Goal: Contribute content

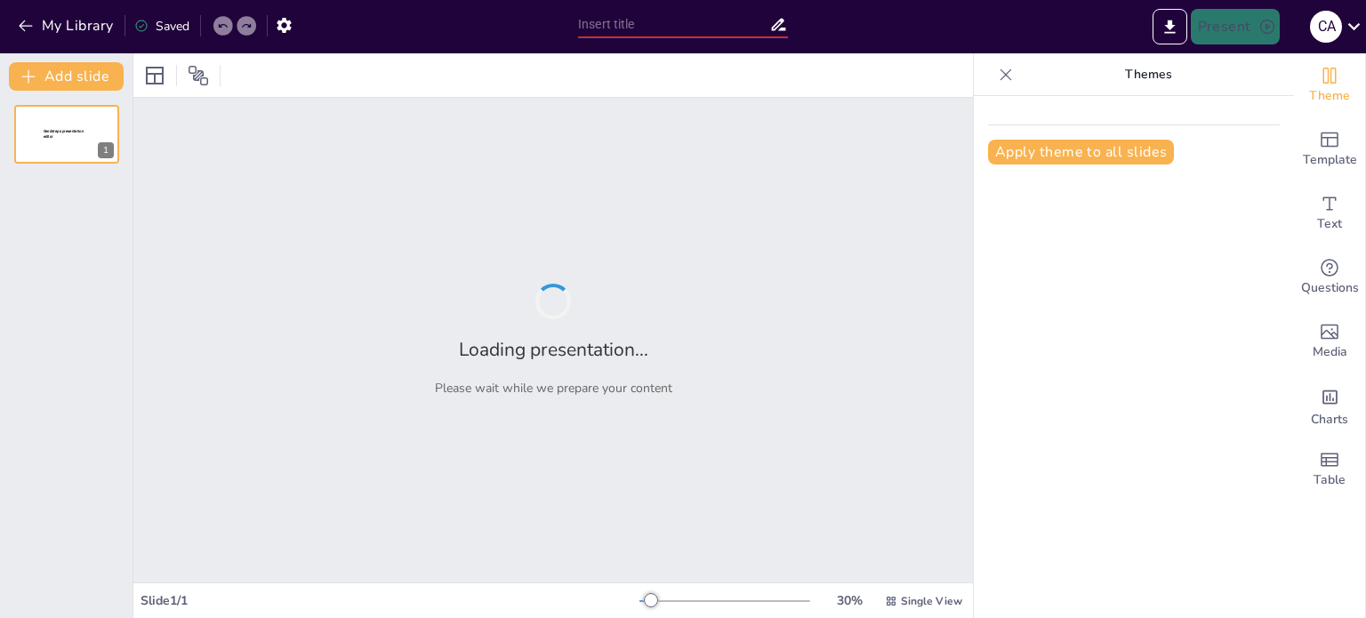
type input "Emprendimiento: Transformando Ideas en Realidad"
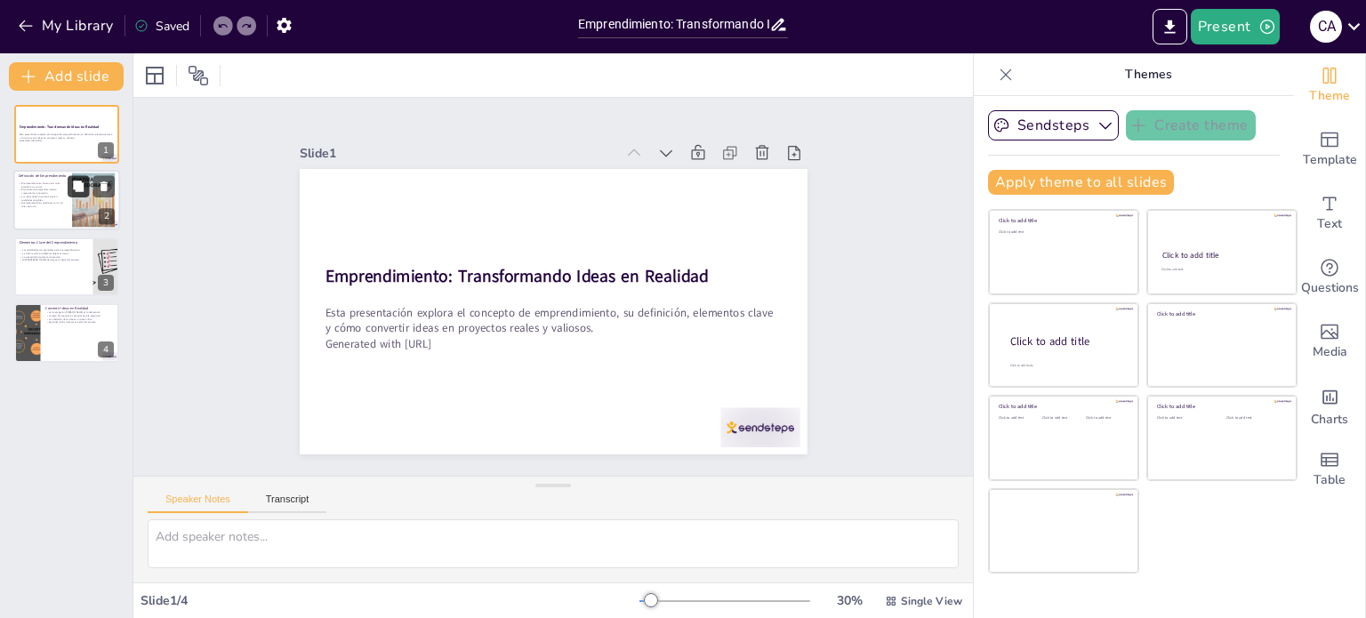
click at [77, 195] on button at bounding box center [78, 186] width 21 height 21
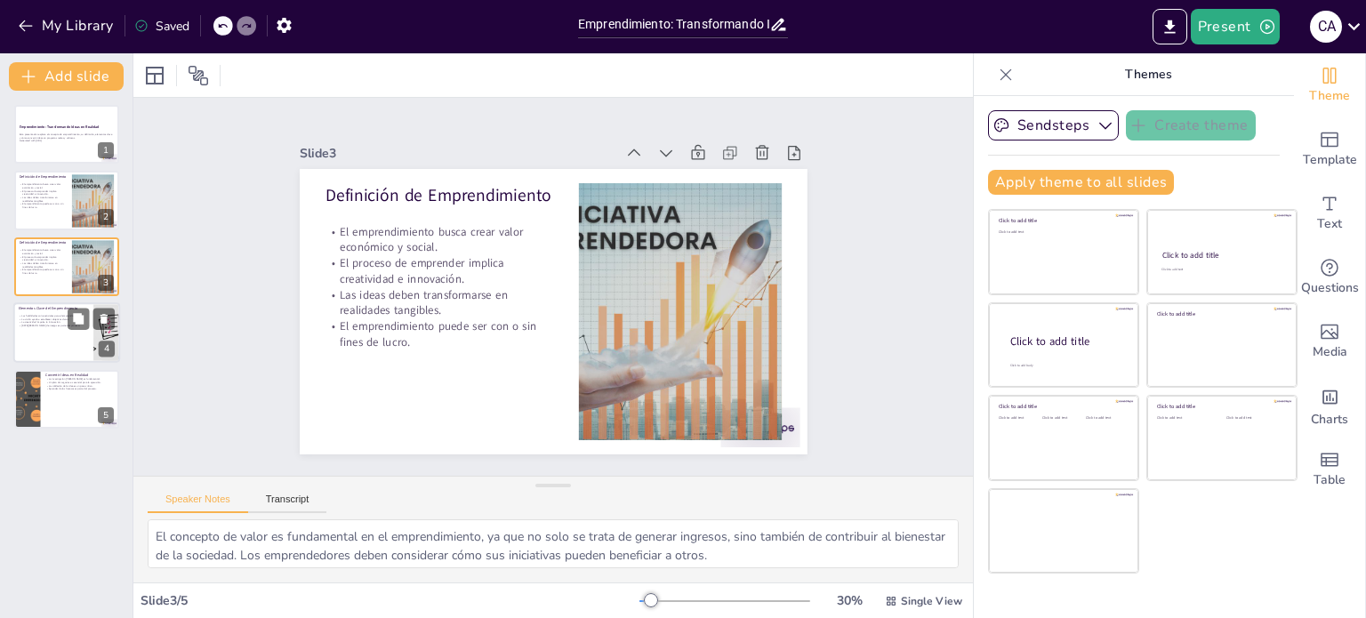
click at [57, 324] on div "Las habilidades son esenciales para el emprendimiento. La visión ayuda a establ…" at bounding box center [53, 320] width 69 height 13
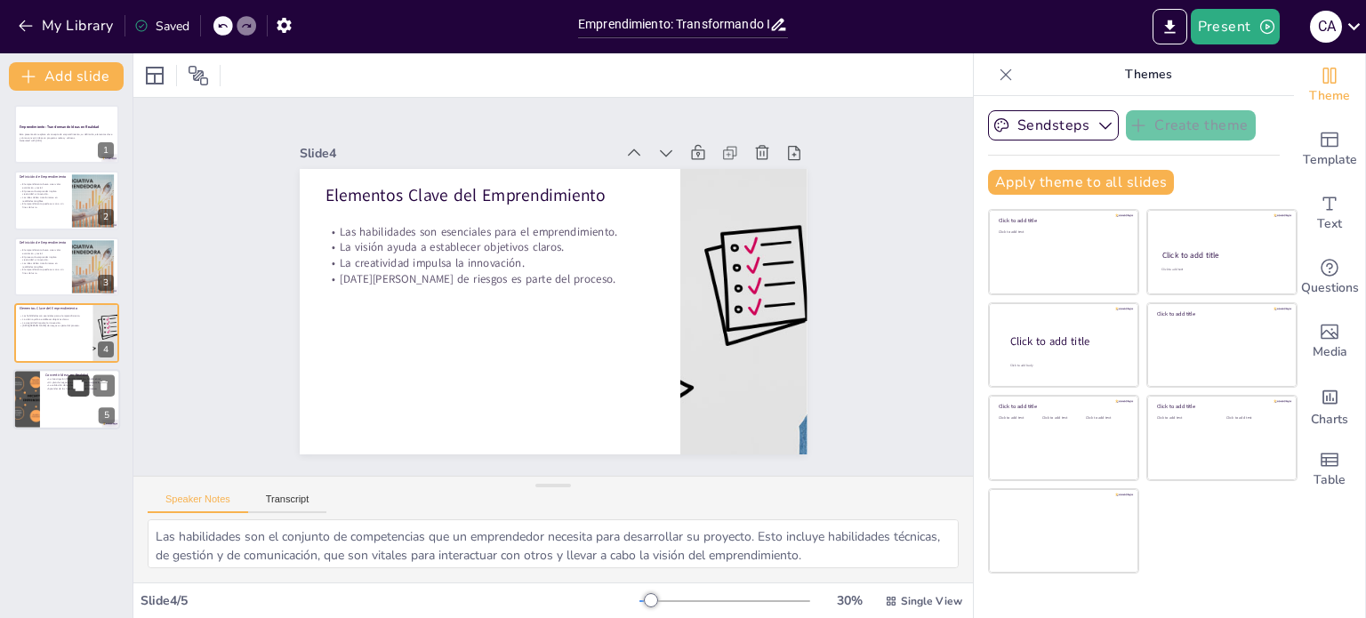
click at [78, 389] on icon at bounding box center [78, 385] width 11 height 11
type textarea "La investigación [PERSON_NAME] permite a los emprendedores entender las necesid…"
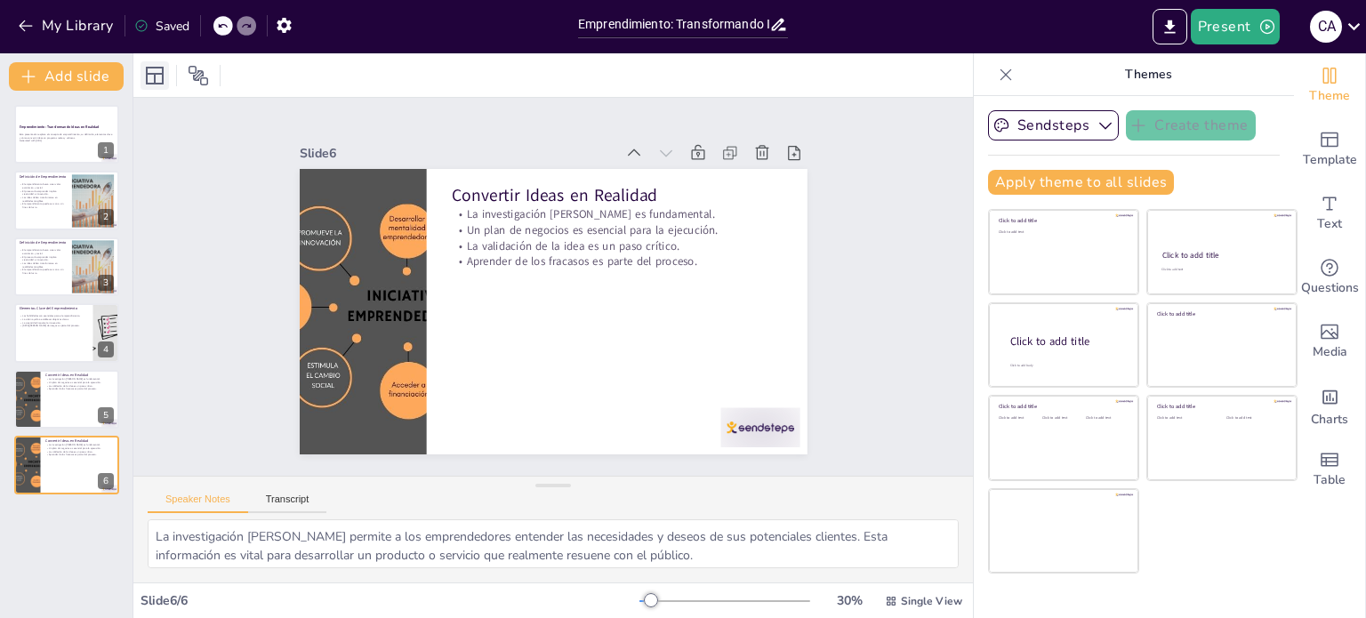
click at [155, 76] on icon at bounding box center [155, 76] width 18 height 18
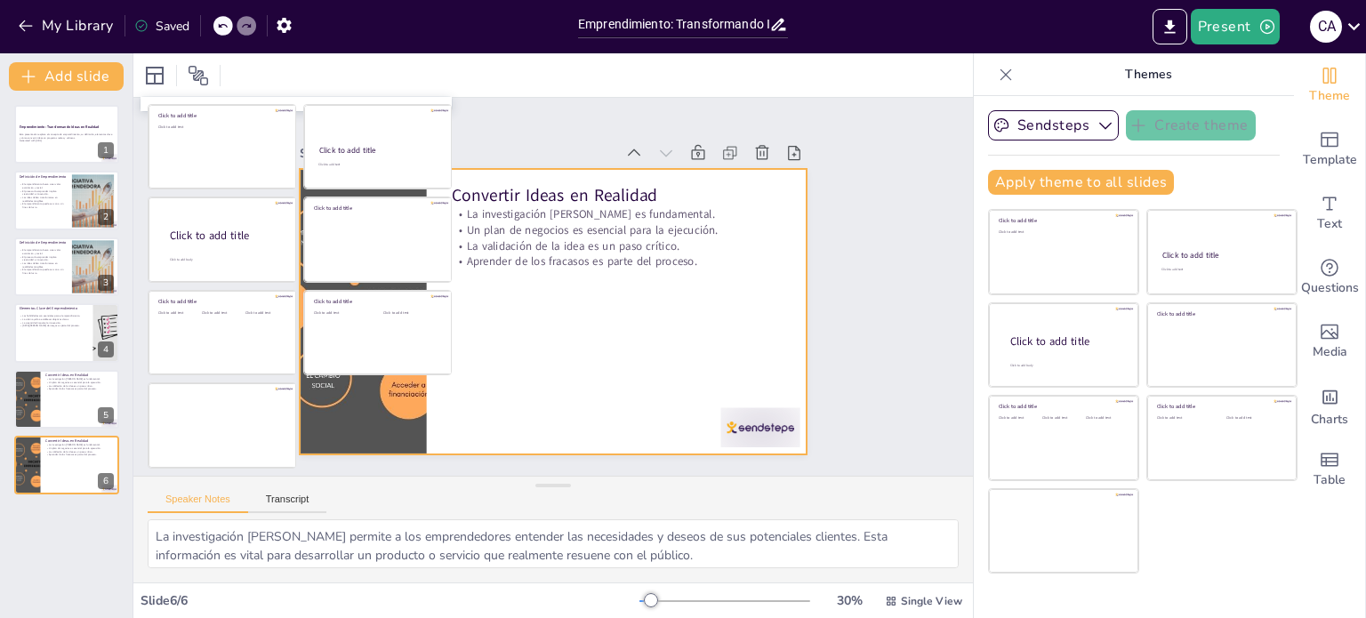
click at [656, 338] on div at bounding box center [545, 310] width 571 height 429
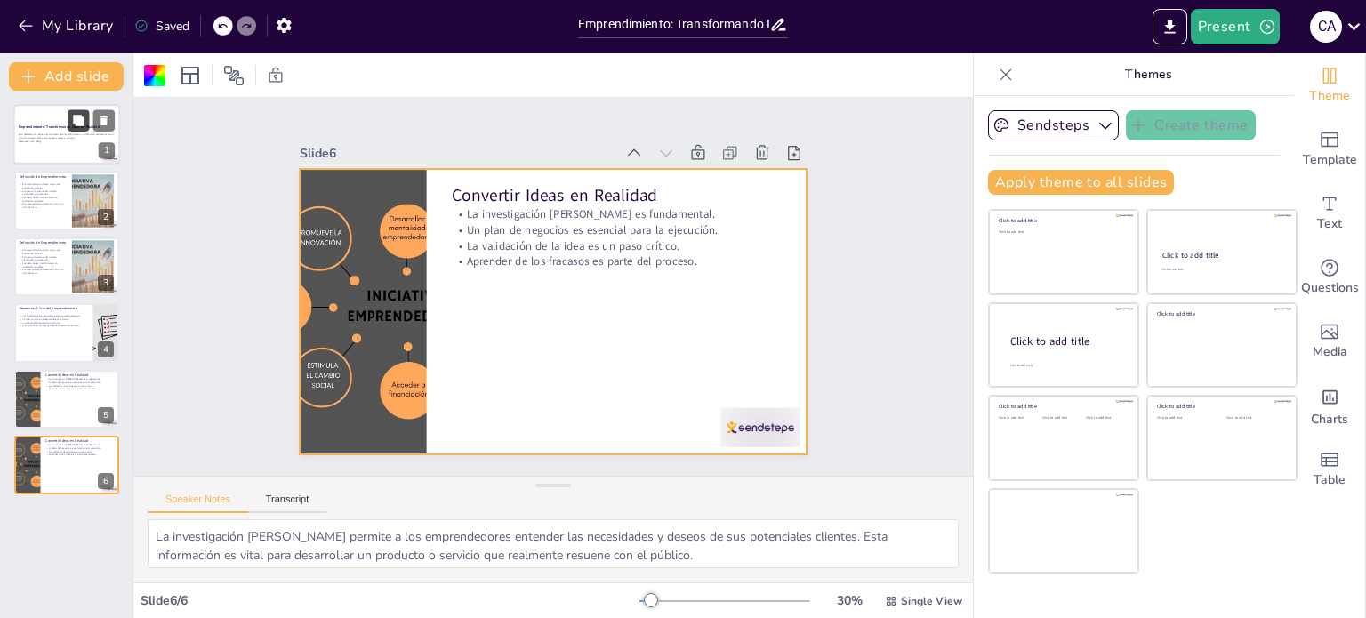
click at [75, 130] on button at bounding box center [78, 119] width 21 height 21
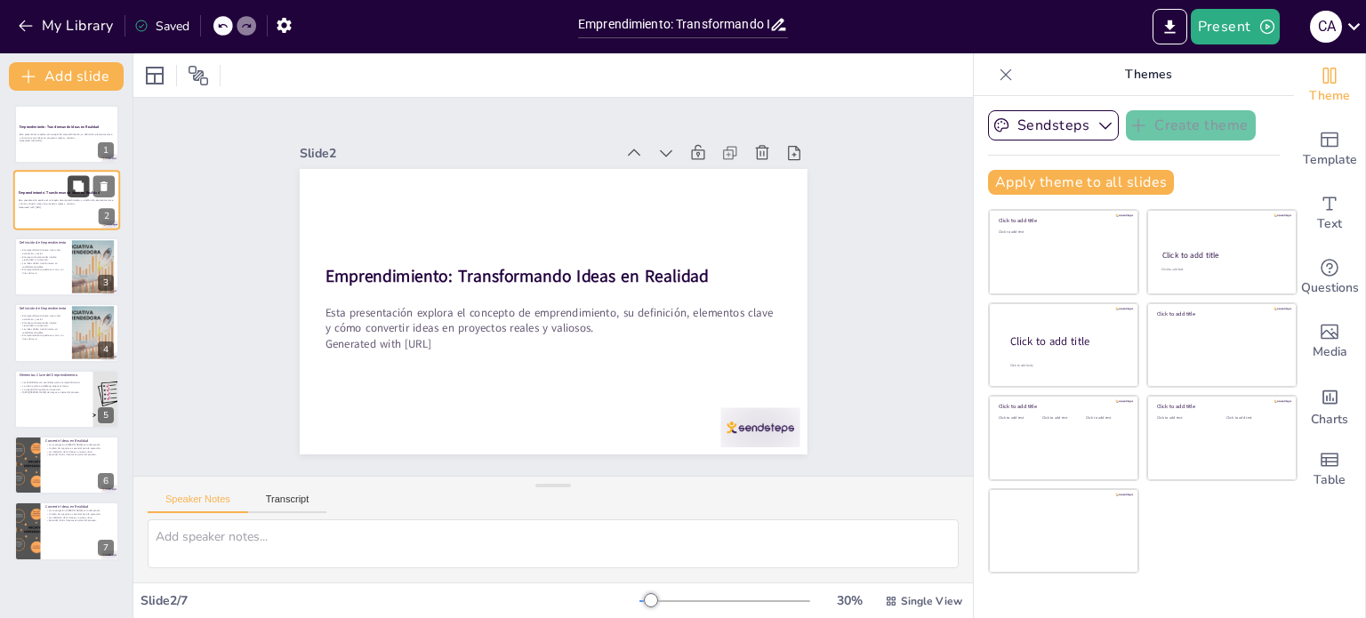
click at [86, 192] on button at bounding box center [78, 186] width 21 height 21
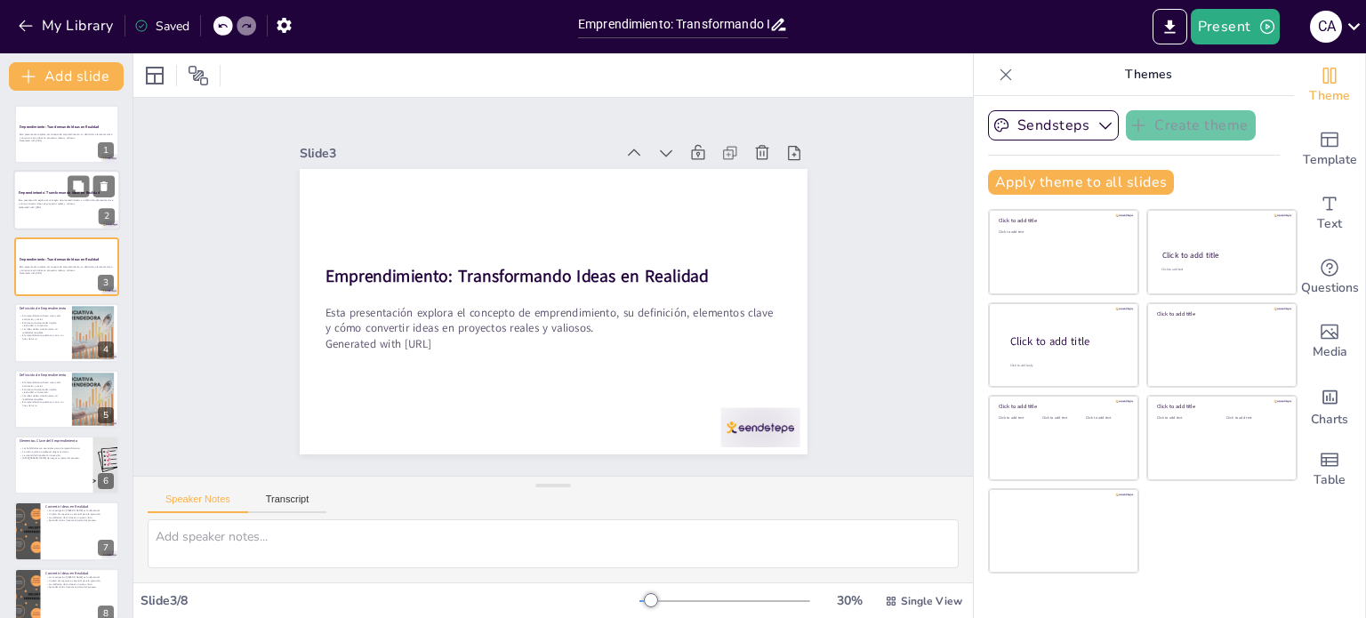
click at [57, 205] on p "Generated with [URL]" at bounding box center [67, 207] width 96 height 4
click at [57, 138] on p "Esta presentación explora el concepto de emprendimiento, su definición, element…" at bounding box center [67, 136] width 96 height 6
click at [50, 205] on p "Esta presentación explora el concepto de emprendimiento, su definición, element…" at bounding box center [67, 202] width 96 height 6
click at [52, 277] on div at bounding box center [66, 267] width 107 height 60
click at [203, 253] on div "Slide 1 Emprendimiento: Transformando Ideas en Realidad Esta presentación explo…" at bounding box center [552, 287] width 915 height 619
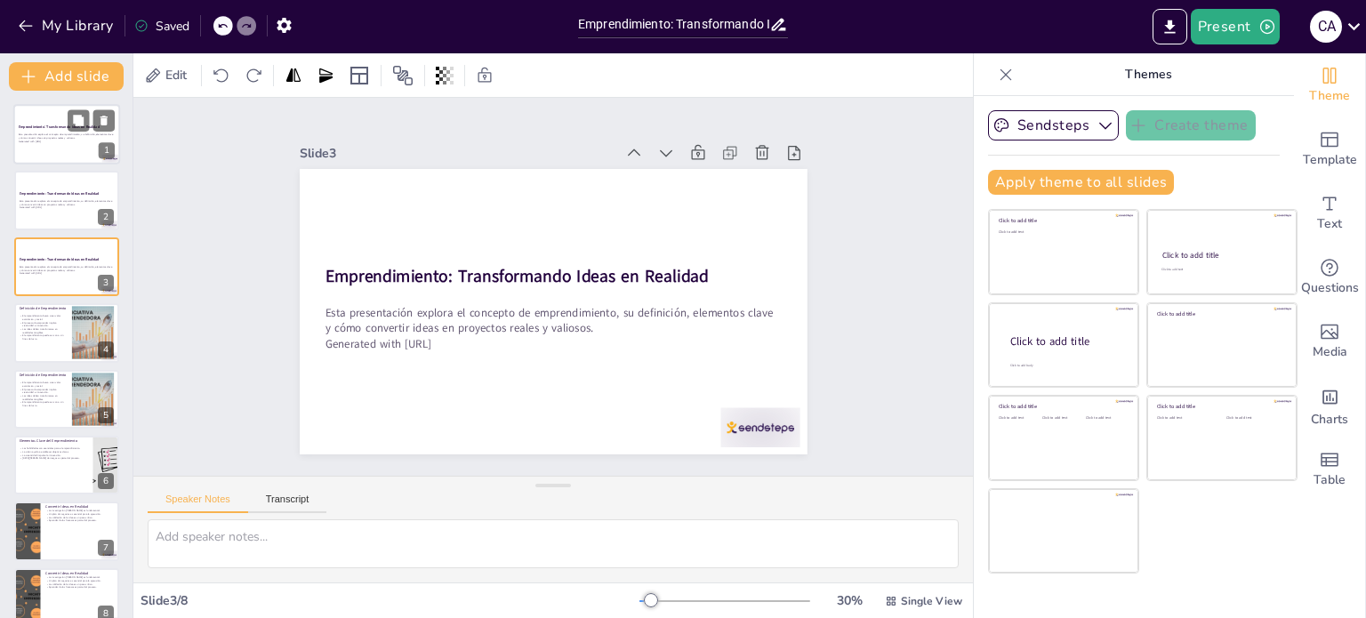
click at [69, 131] on div at bounding box center [91, 119] width 47 height 21
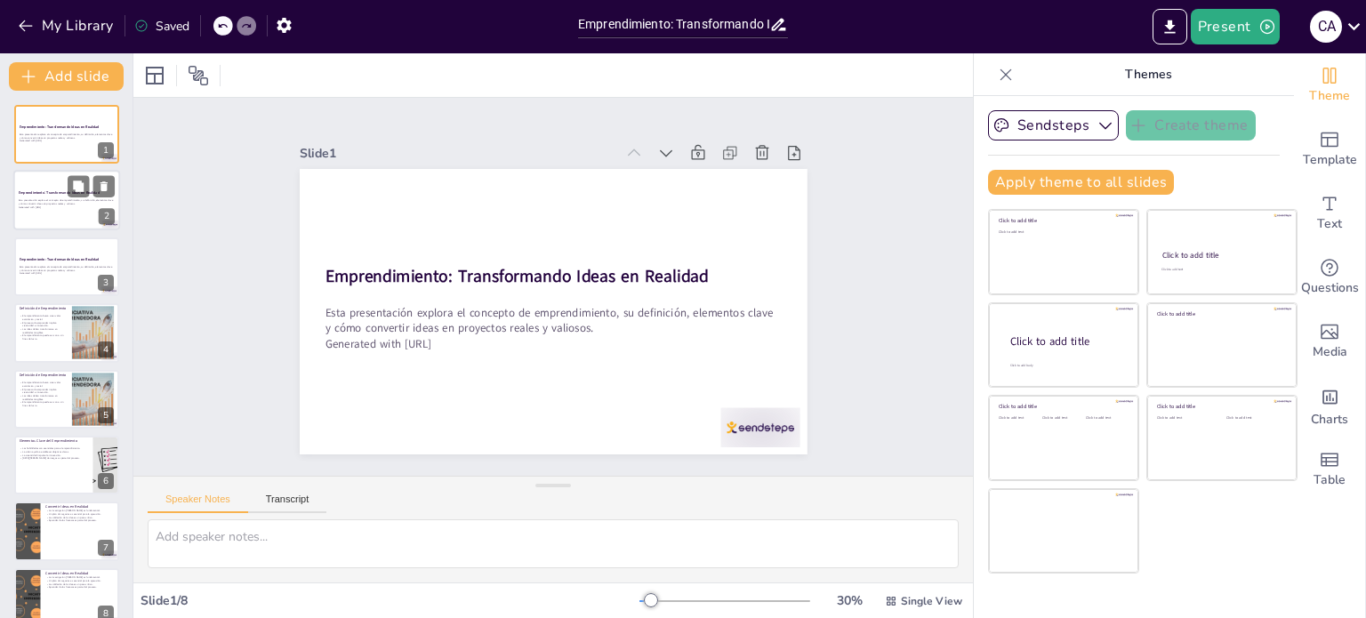
click at [50, 190] on strong "Emprendimiento: Transformando Ideas en Realidad" at bounding box center [59, 192] width 81 height 4
click at [52, 266] on p "Esta presentación explora el concepto de emprendimiento, su definición, element…" at bounding box center [67, 268] width 96 height 6
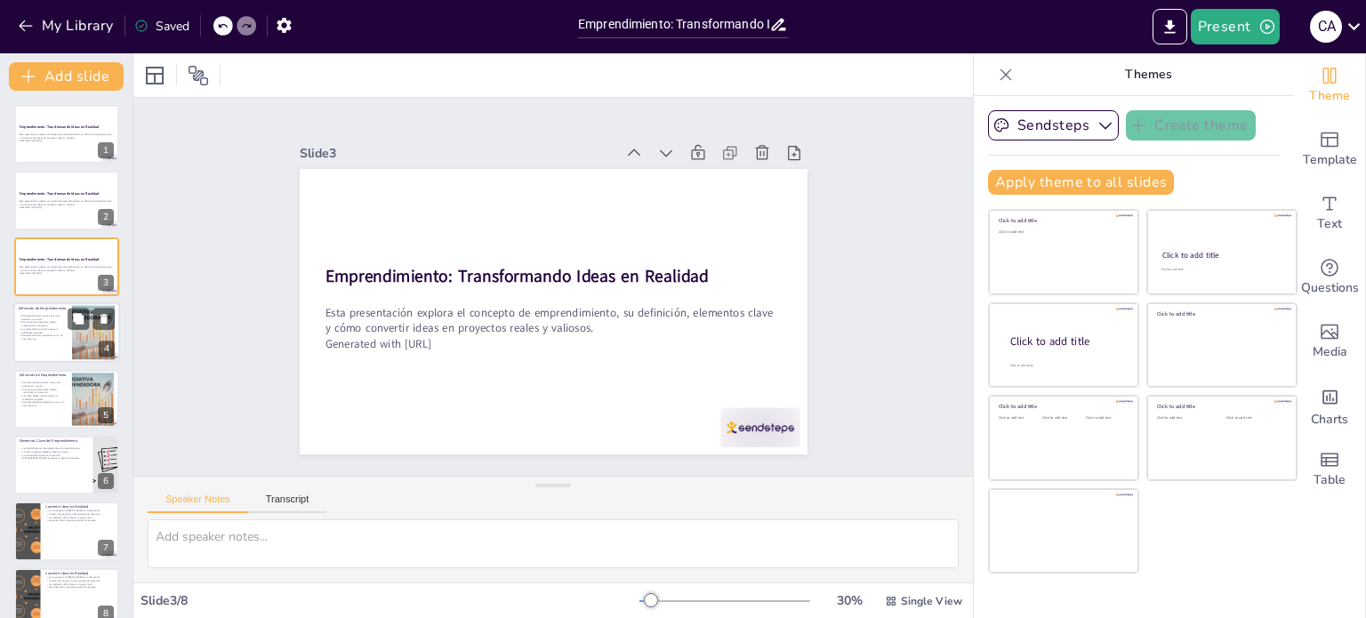
click at [57, 318] on p "El emprendimiento busca crear valor económico y social." at bounding box center [43, 317] width 48 height 6
type textarea "El concepto de valor es fundamental en el emprendimiento, ya que no solo se tra…"
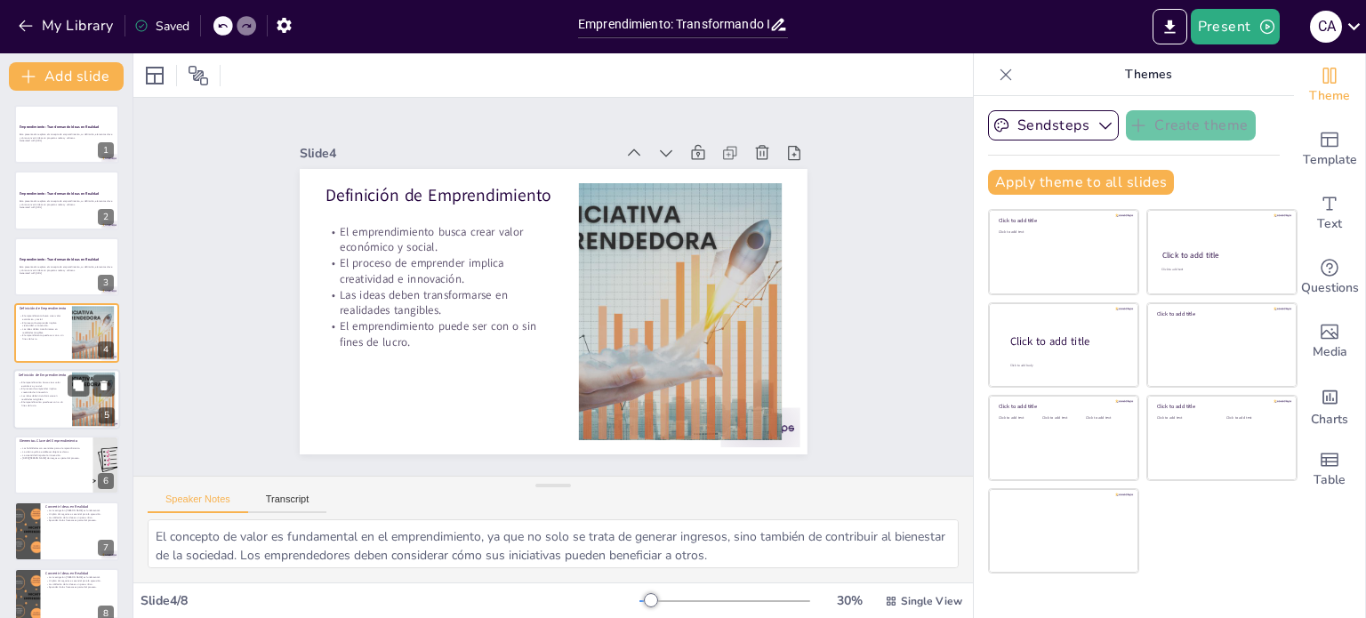
click at [50, 387] on p "El proceso de emprender implica creatividad e innovación." at bounding box center [43, 390] width 48 height 6
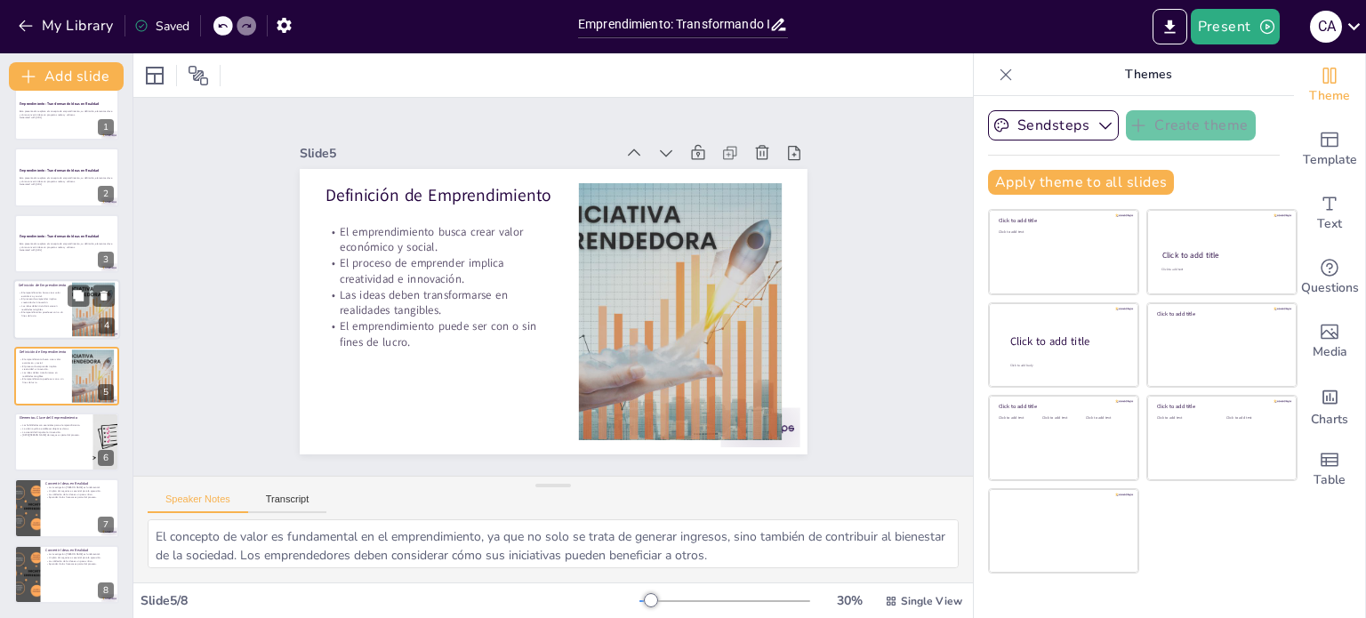
click at [53, 309] on p "Las ideas deben transformarse en realidades tangibles." at bounding box center [43, 307] width 48 height 6
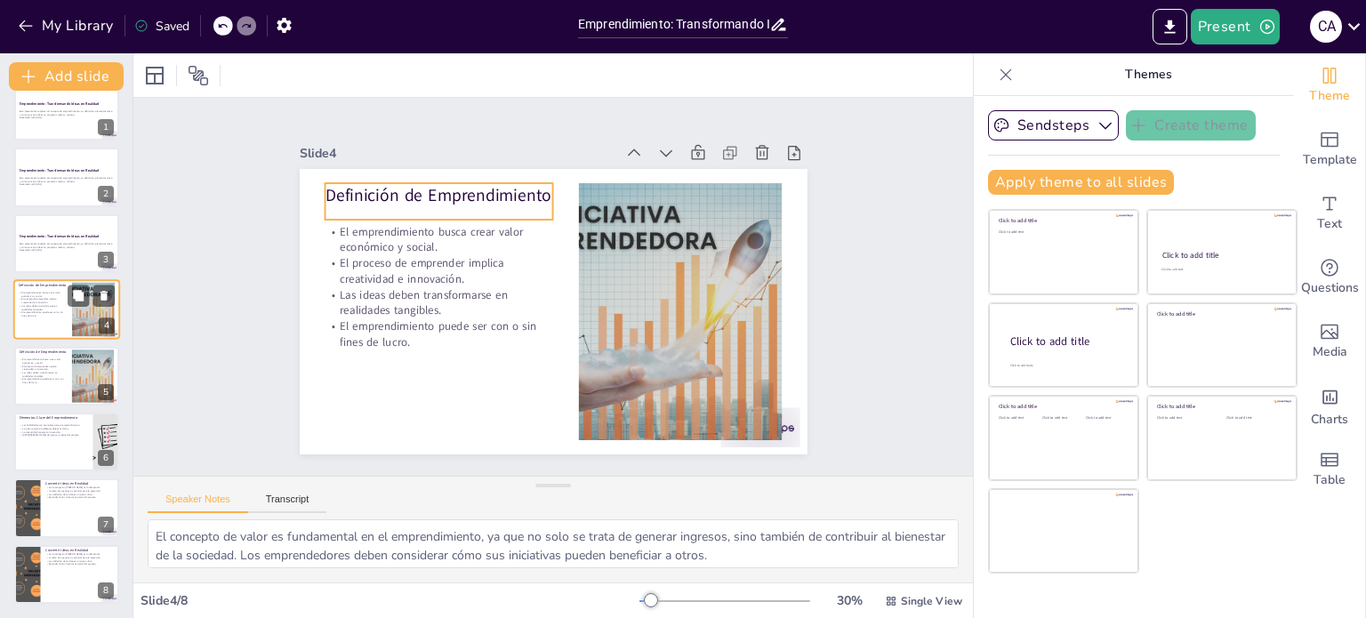
scroll to position [0, 0]
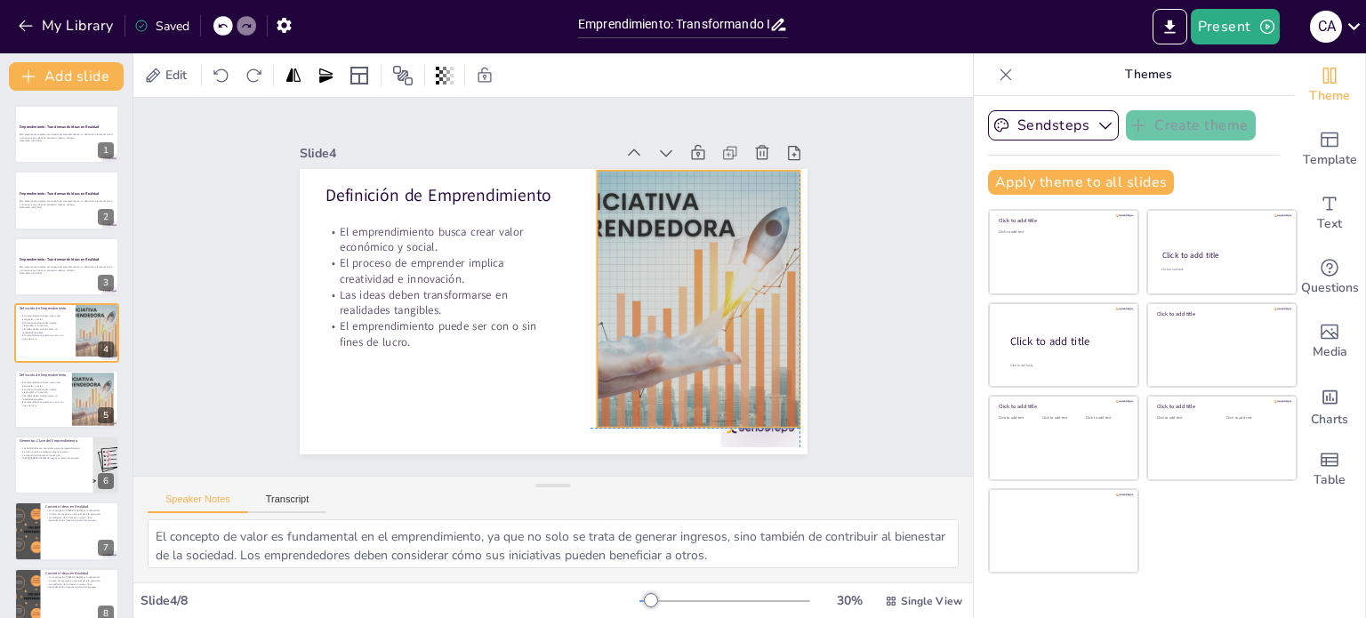
drag, startPoint x: 574, startPoint y: 262, endPoint x: 585, endPoint y: 253, distance: 14.6
click at [585, 253] on div at bounding box center [652, 393] width 427 height 420
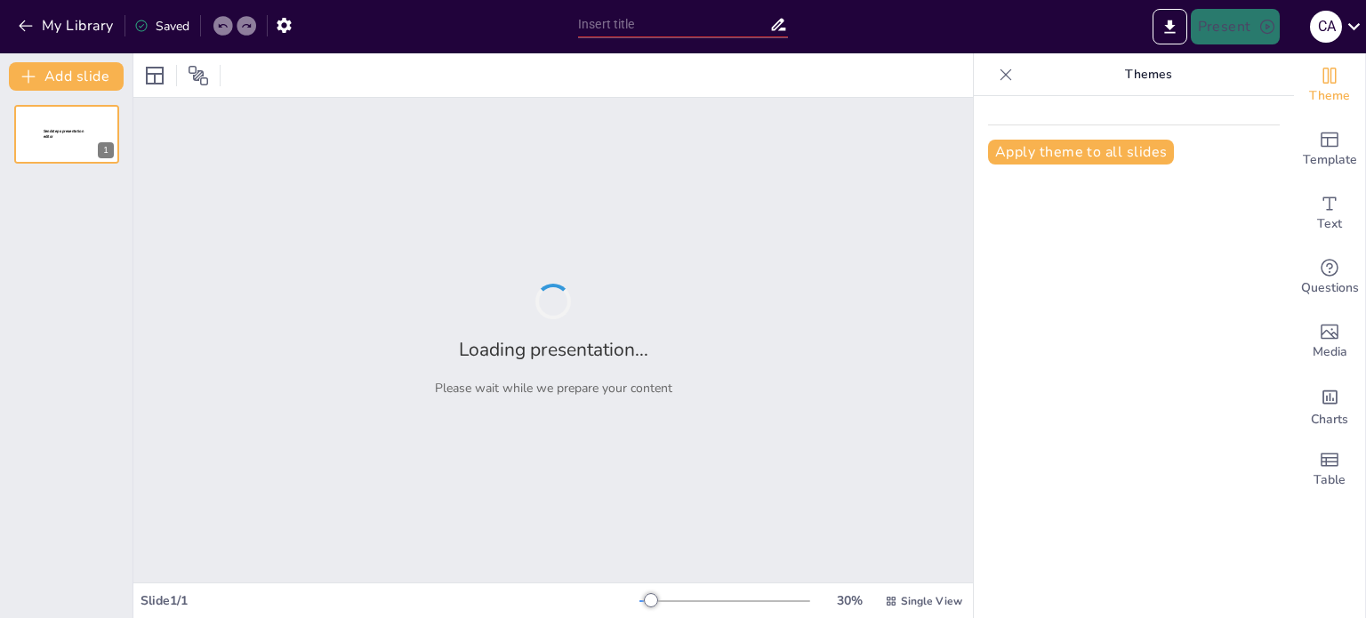
type input "Emprendimiento: Transformando Ideas en Realidad"
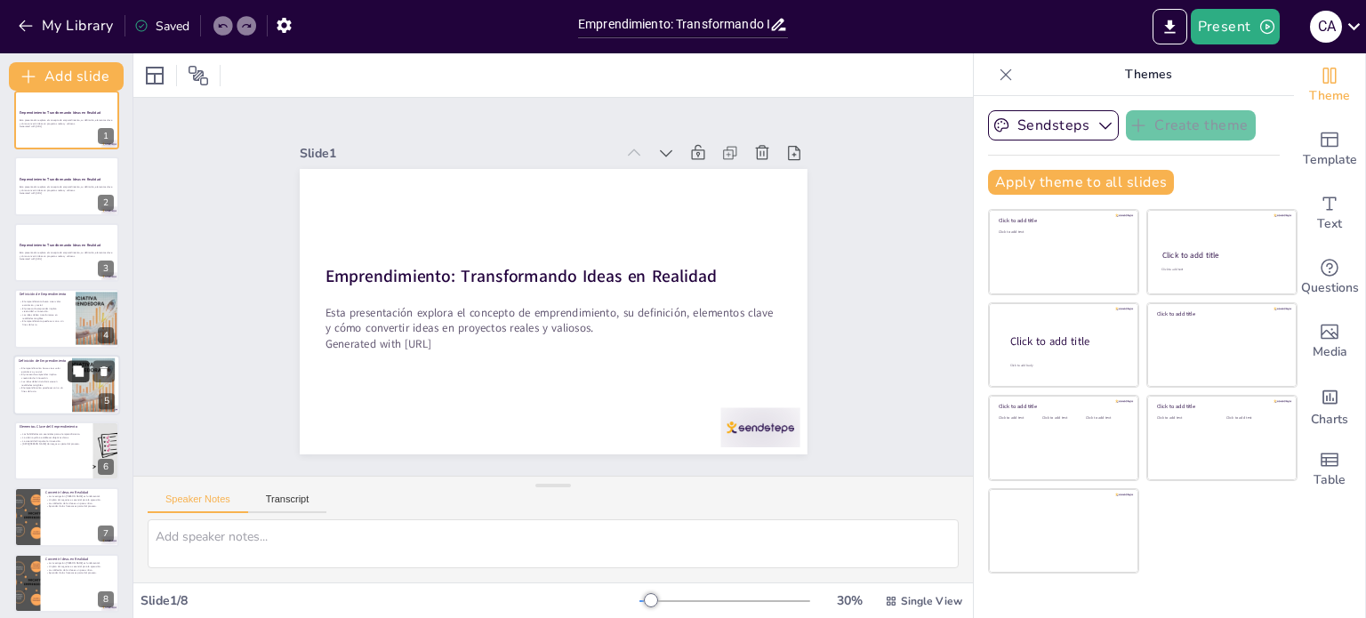
scroll to position [22, 0]
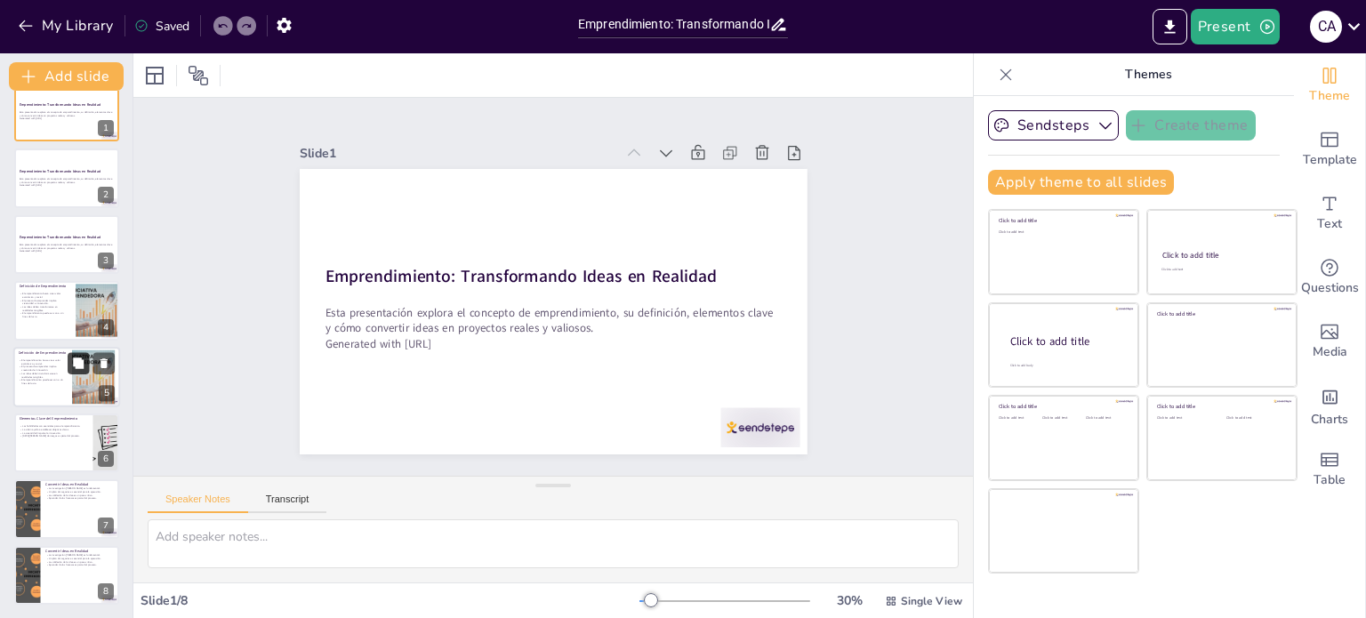
click at [72, 367] on icon at bounding box center [78, 363] width 12 height 12
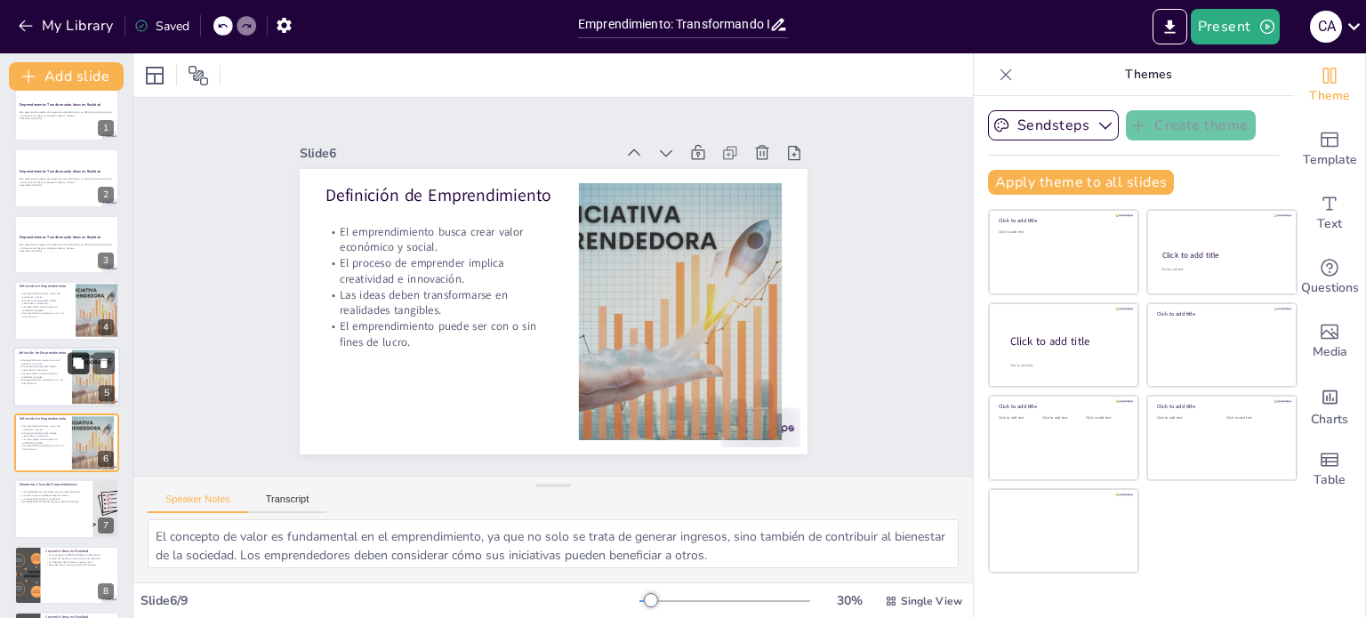
scroll to position [89, 0]
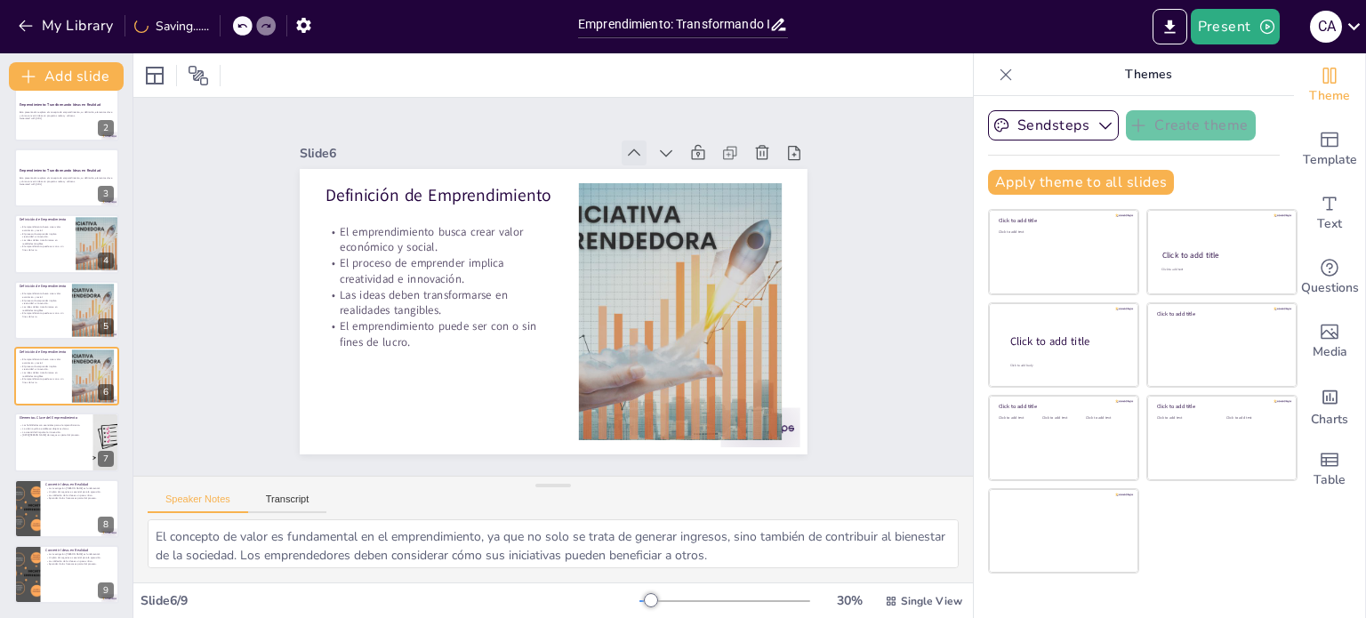
click at [650, 162] on icon at bounding box center [660, 172] width 21 height 21
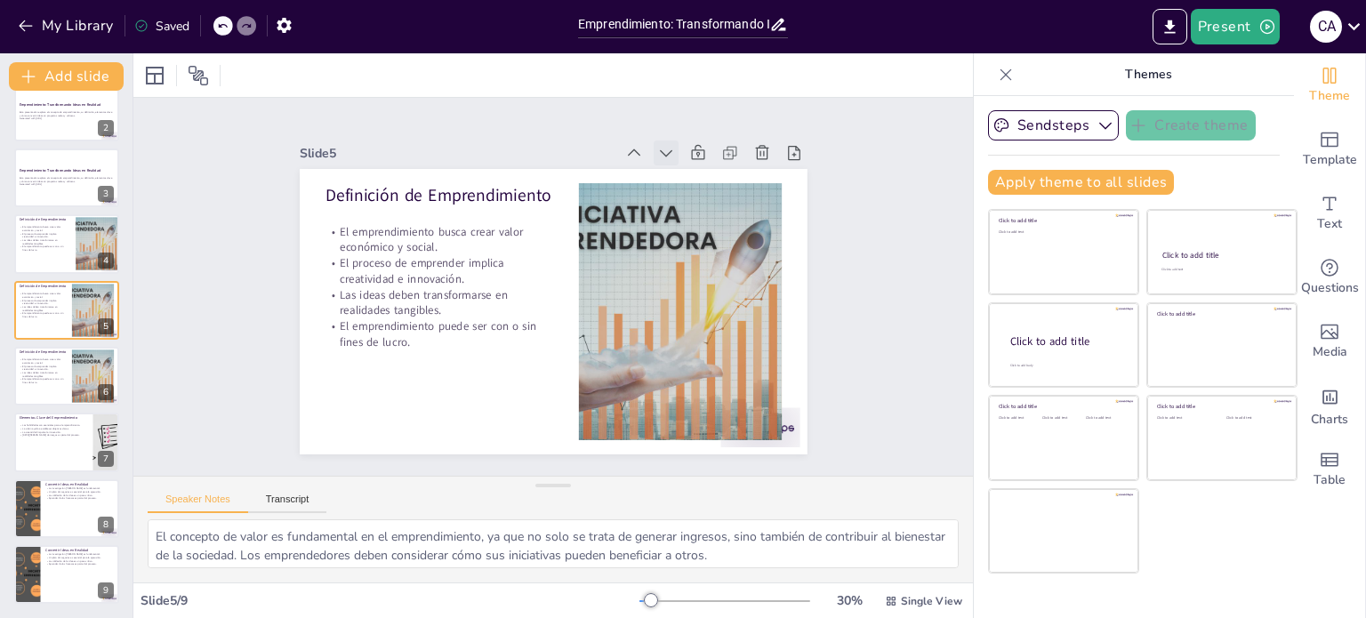
click at [691, 183] on icon at bounding box center [702, 194] width 22 height 22
click at [667, 191] on div at bounding box center [756, 249] width 179 height 117
click at [62, 235] on p "El proceso de emprender implica creatividad e innovación." at bounding box center [43, 235] width 48 height 6
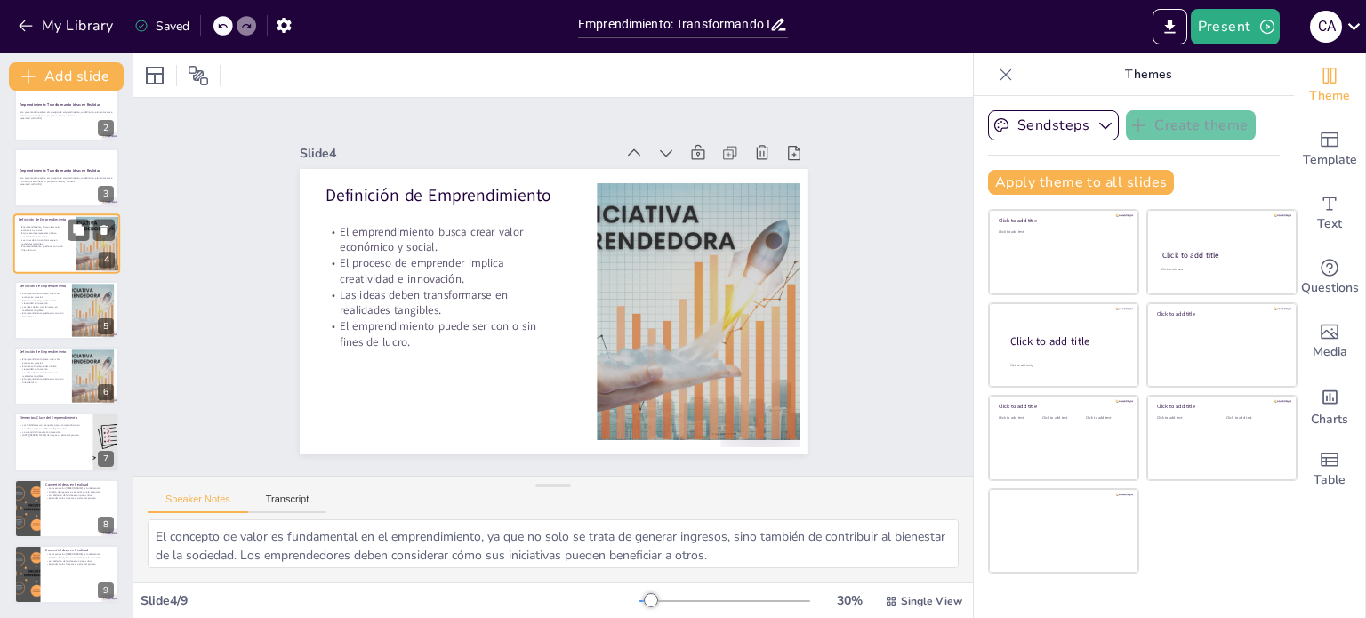
scroll to position [0, 0]
click at [70, 520] on div at bounding box center [66, 508] width 107 height 60
type textarea "La investigación [PERSON_NAME] permite a los emprendedores entender las necesid…"
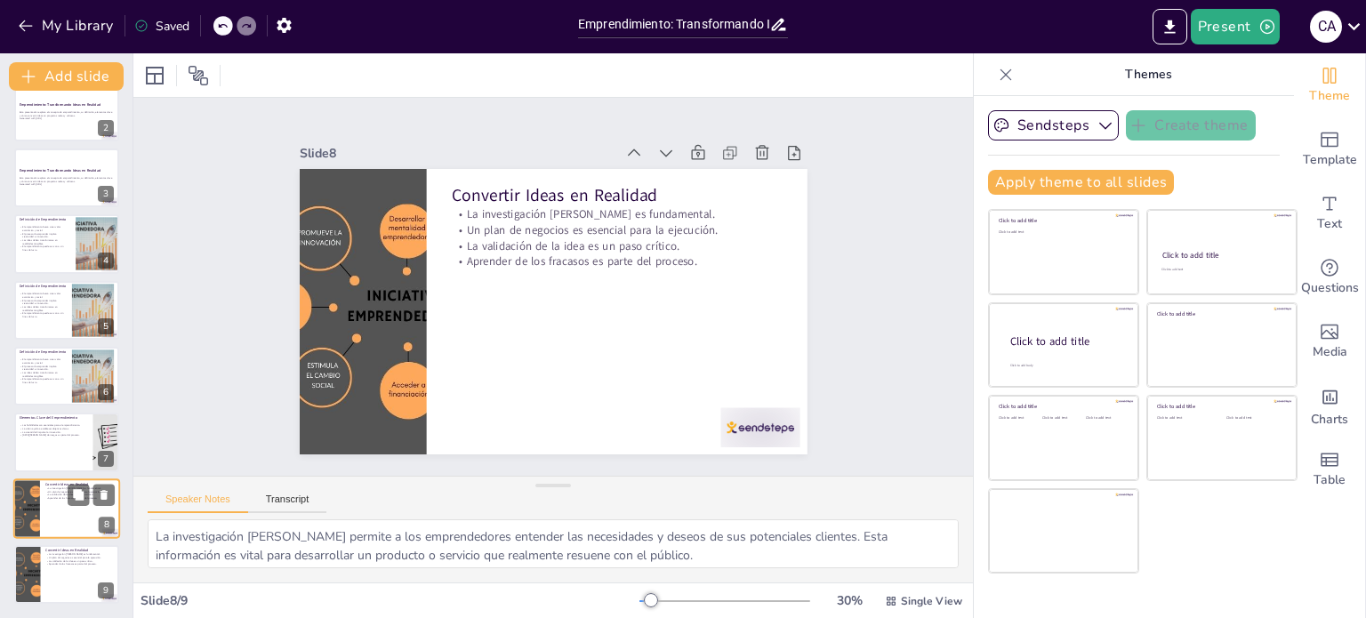
scroll to position [89, 0]
click at [60, 565] on div at bounding box center [66, 574] width 107 height 60
click at [625, 154] on icon at bounding box center [634, 153] width 18 height 18
click at [661, 173] on icon at bounding box center [672, 184] width 22 height 22
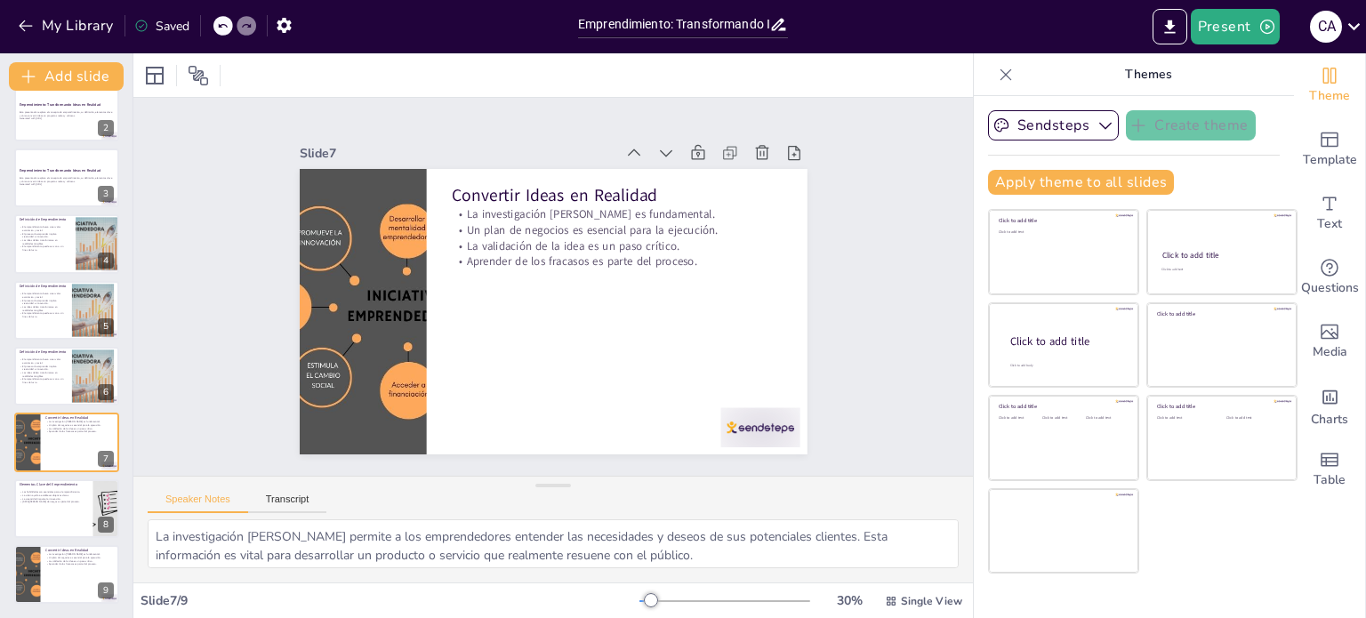
click at [685, 213] on icon at bounding box center [697, 225] width 25 height 25
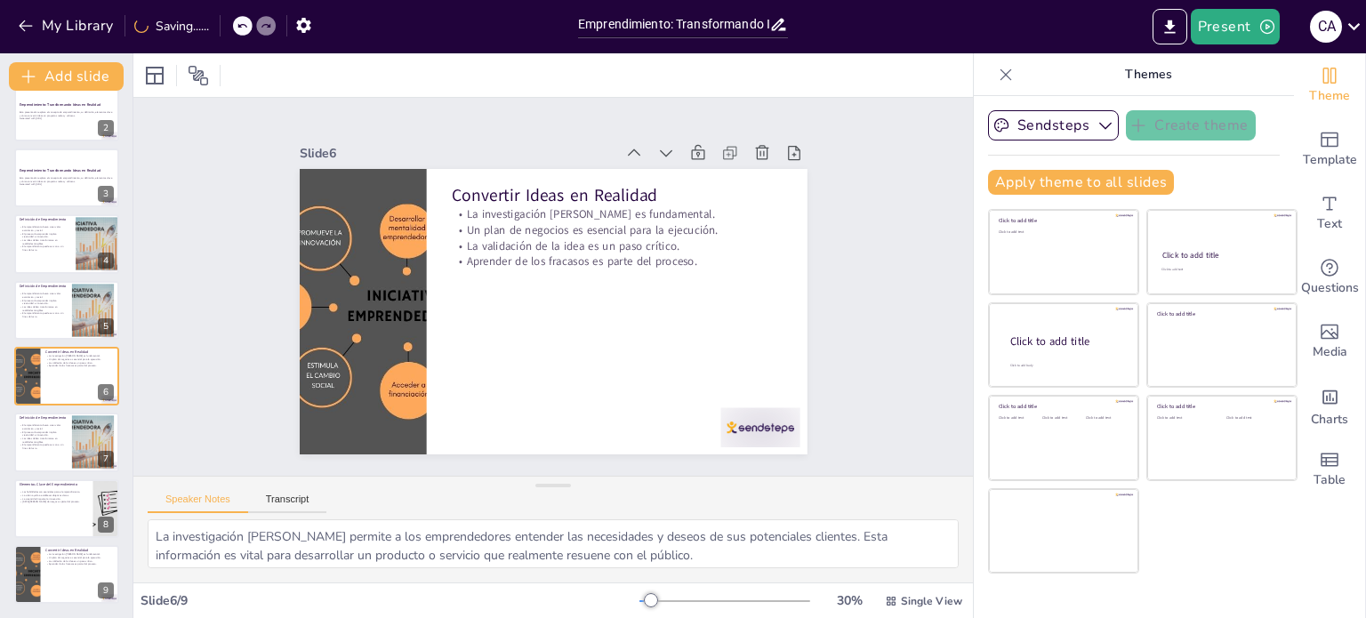
click at [661, 173] on icon at bounding box center [672, 184] width 22 height 22
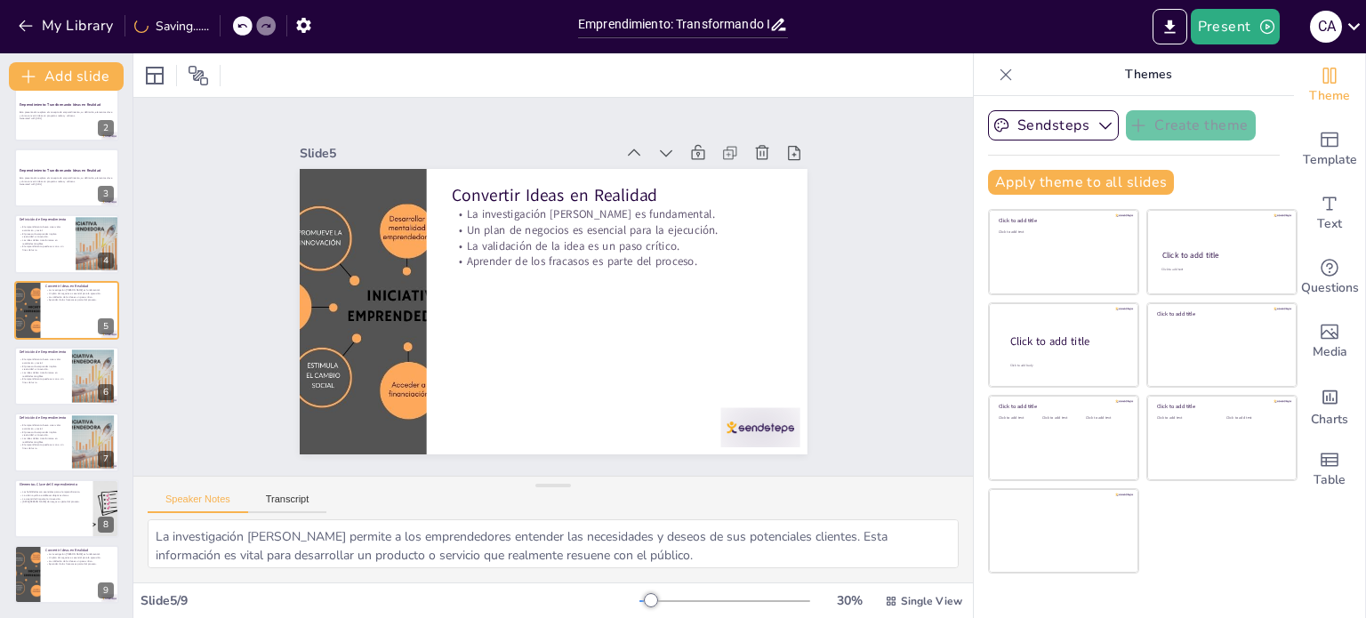
click at [678, 359] on icon at bounding box center [687, 368] width 18 height 18
click at [0, 0] on icon at bounding box center [0, 0] width 0 height 0
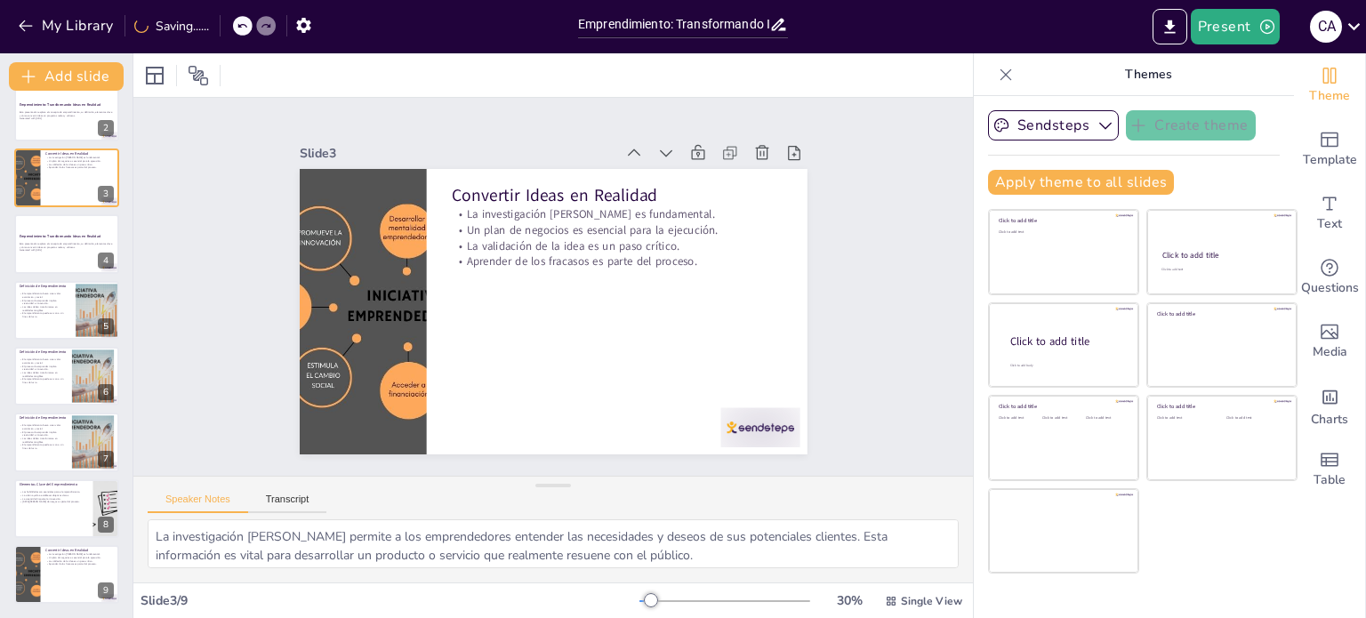
click at [650, 162] on icon at bounding box center [660, 172] width 21 height 21
click at [670, 186] on icon at bounding box center [681, 197] width 23 height 23
click at [650, 162] on icon at bounding box center [660, 172] width 21 height 21
click at [695, 311] on icon at bounding box center [706, 322] width 22 height 22
click at [790, 240] on icon at bounding box center [799, 249] width 18 height 19
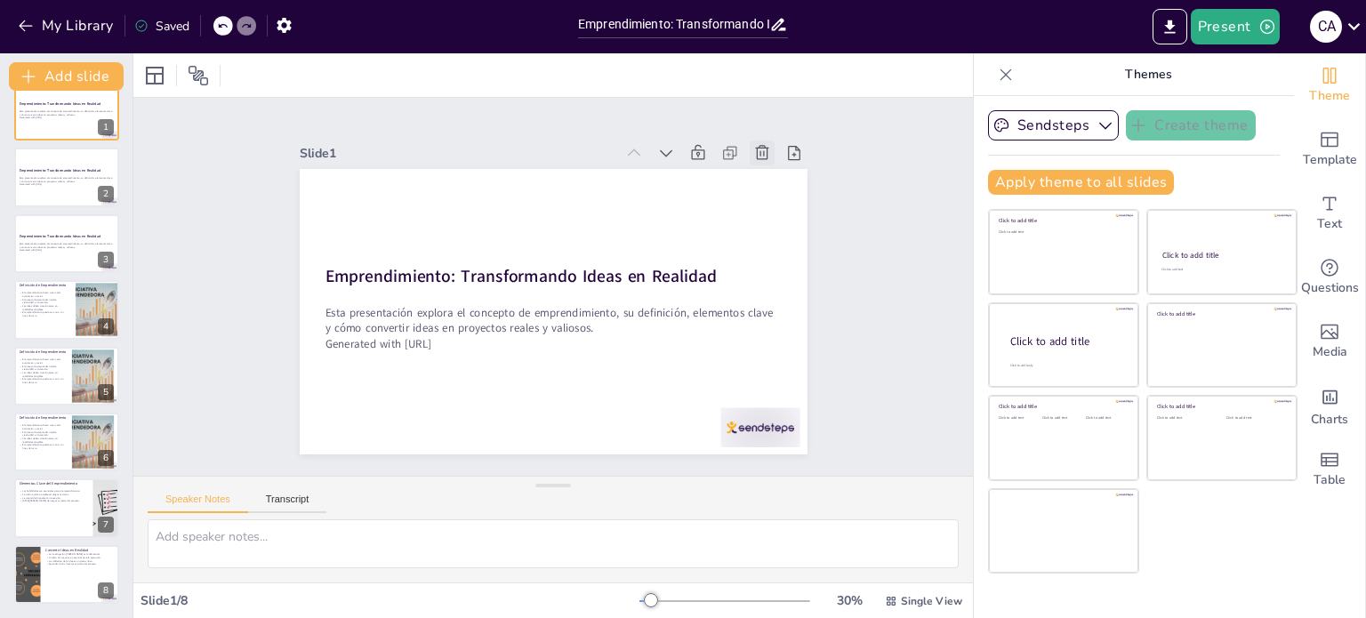
scroll to position [23, 0]
click at [778, 190] on icon at bounding box center [786, 198] width 16 height 17
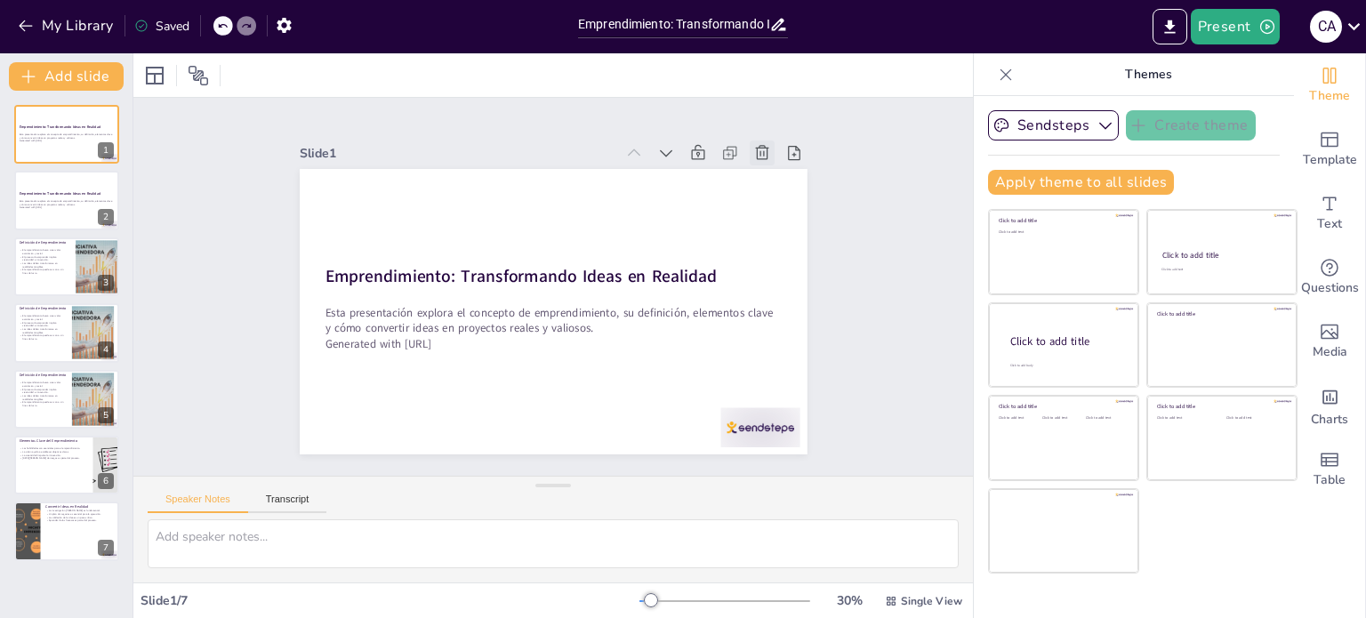
scroll to position [0, 0]
click at [778, 190] on icon at bounding box center [786, 198] width 16 height 17
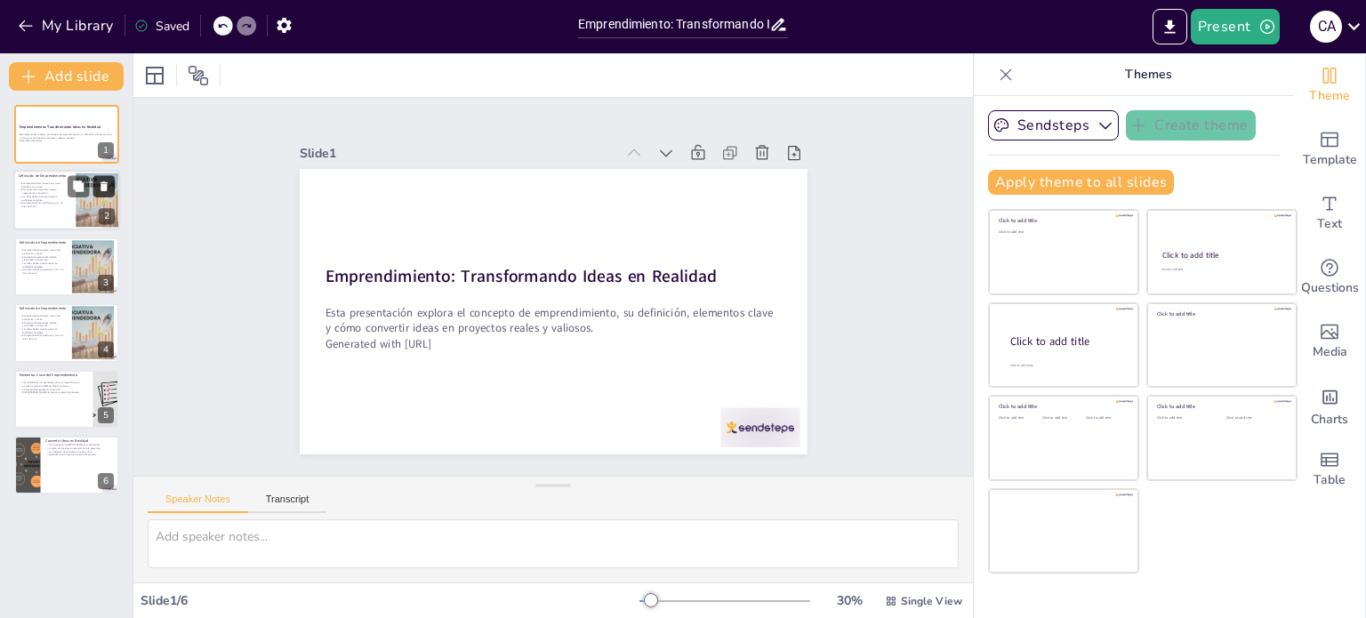
click at [96, 191] on button at bounding box center [103, 186] width 21 height 21
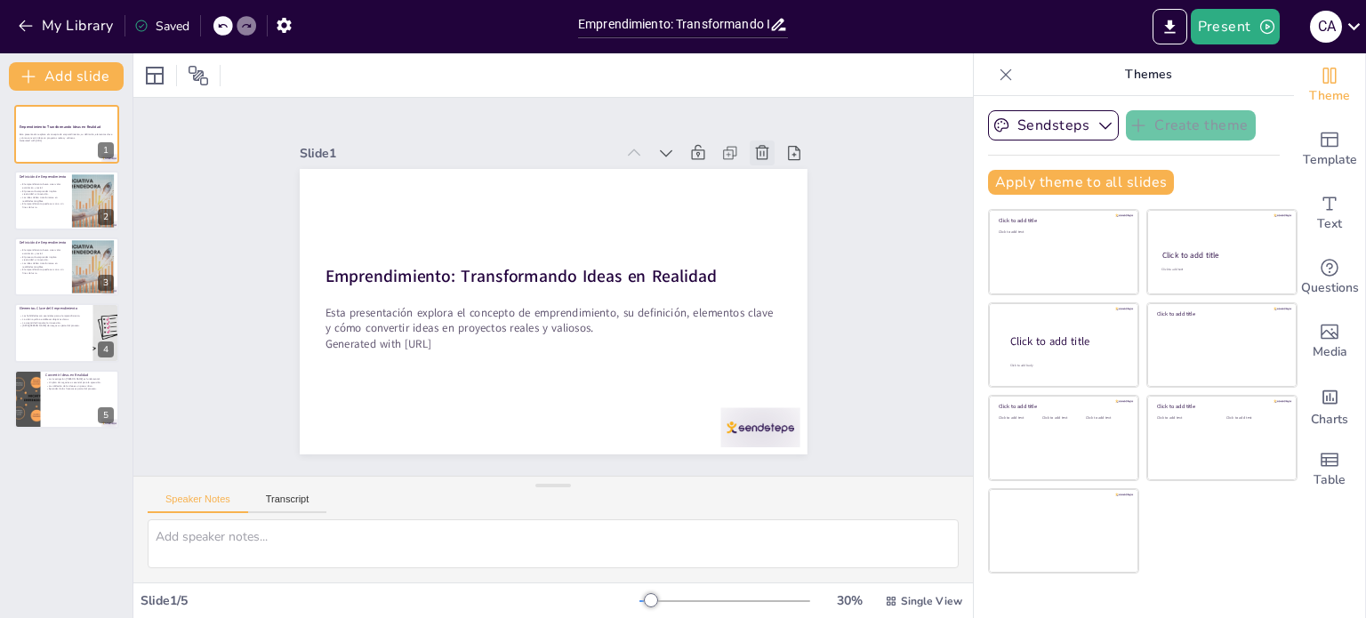
click at [787, 238] on icon at bounding box center [798, 249] width 23 height 23
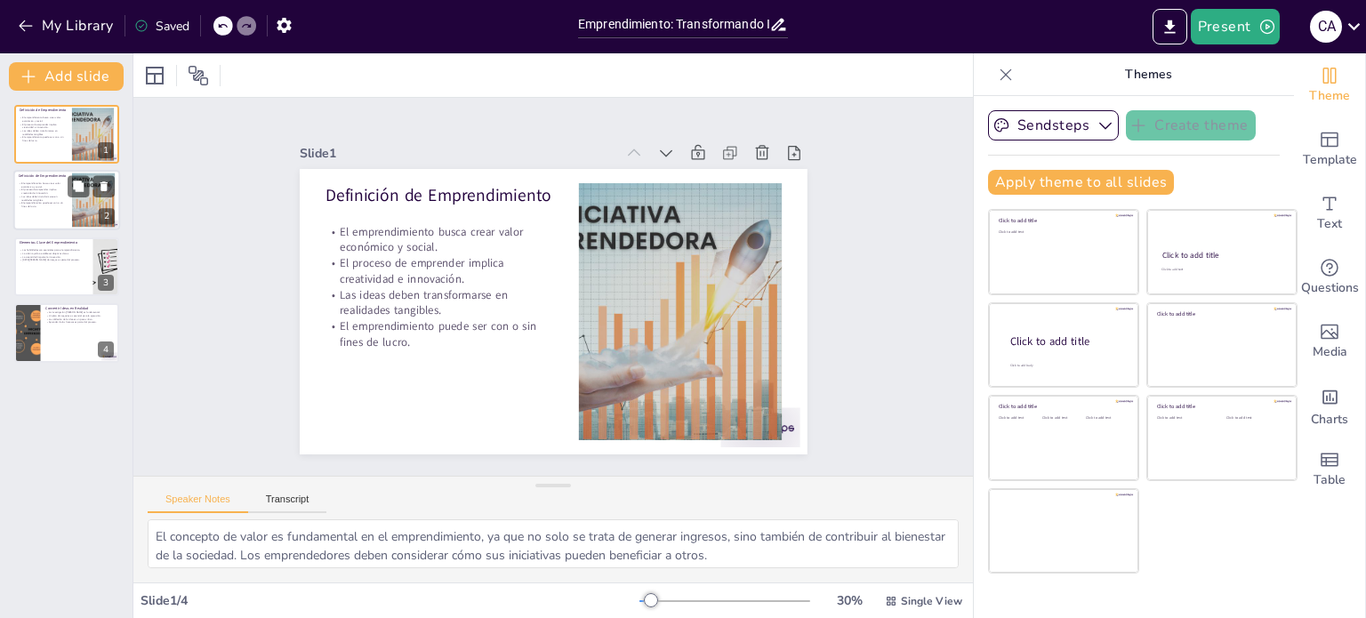
click at [51, 191] on p "El proceso de emprender implica creatividad e innovación." at bounding box center [43, 192] width 48 height 6
click at [765, 391] on icon at bounding box center [775, 400] width 20 height 19
type textarea "Las habilidades son el conjunto de competencias que un emprendedor necesita par…"
